Goal: Task Accomplishment & Management: Manage account settings

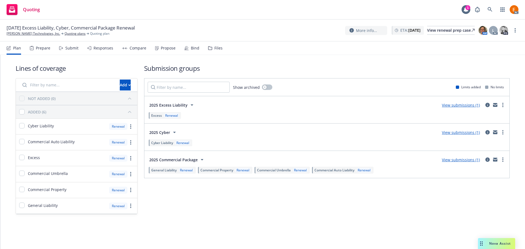
click at [208, 44] on div "Files" at bounding box center [215, 48] width 14 height 13
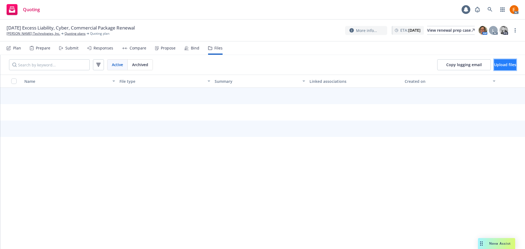
click at [496, 62] on button "Upload files" at bounding box center [505, 64] width 22 height 11
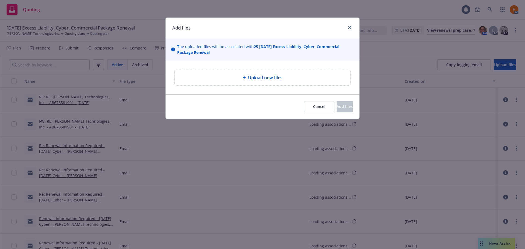
click at [269, 80] on span "Upload new files" at bounding box center [265, 77] width 34 height 7
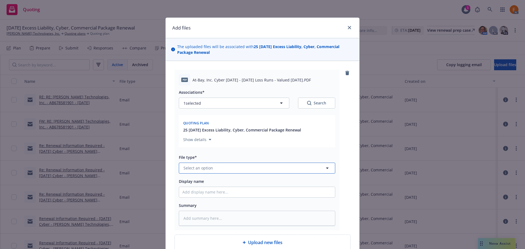
click at [237, 167] on button "Select an option" at bounding box center [257, 168] width 156 height 11
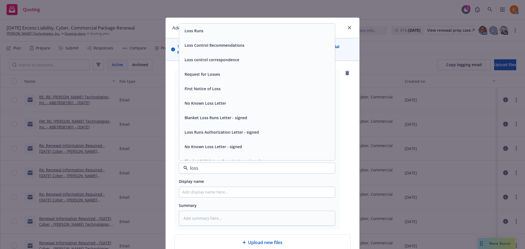
type input "loss r"
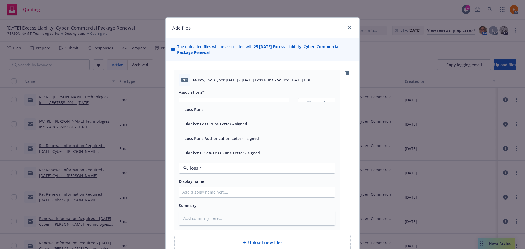
click at [214, 109] on div "Loss Runs" at bounding box center [256, 110] width 149 height 8
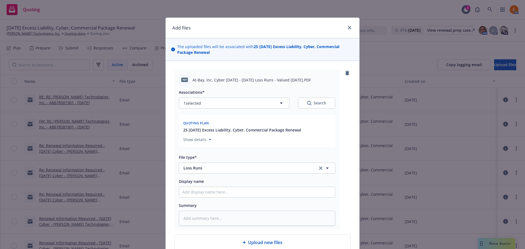
click at [329, 110] on div "Associations* 1 selected Search Quoting plan 25 [DATE] Excess Liability, Cyber,…" at bounding box center [257, 119] width 156 height 61
click at [312, 107] on button "Search" at bounding box center [316, 103] width 37 height 11
type textarea "x"
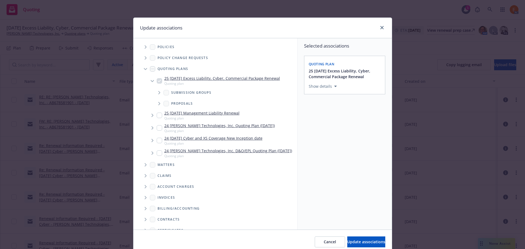
click at [144, 70] on icon "Tree Example" at bounding box center [145, 69] width 3 height 2
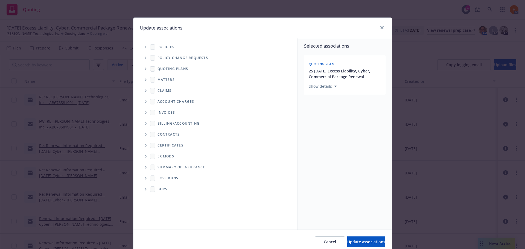
click at [143, 173] on div "Loss Runs" at bounding box center [219, 178] width 156 height 11
click at [141, 180] on span "Folder Tree Example" at bounding box center [145, 178] width 9 height 9
click at [166, 198] on link "2025" at bounding box center [170, 198] width 9 height 6
checkbox input "true"
click at [365, 242] on span "Update associations" at bounding box center [366, 241] width 38 height 5
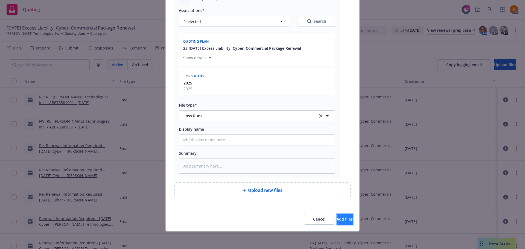
click at [343, 220] on button "Add files" at bounding box center [345, 219] width 16 height 11
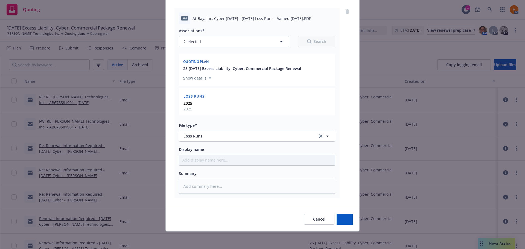
scroll to position [62, 0]
type textarea "x"
